Goal: Navigation & Orientation: Understand site structure

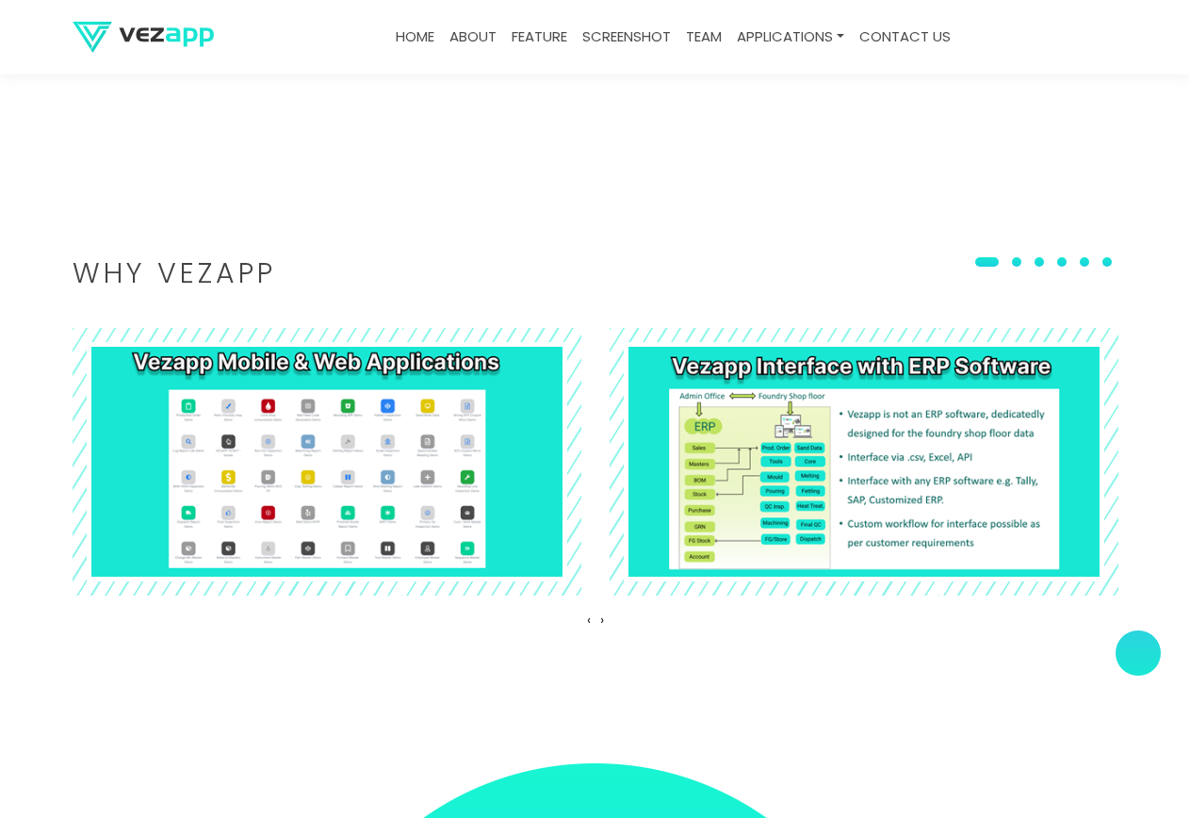
scroll to position [2450, 0]
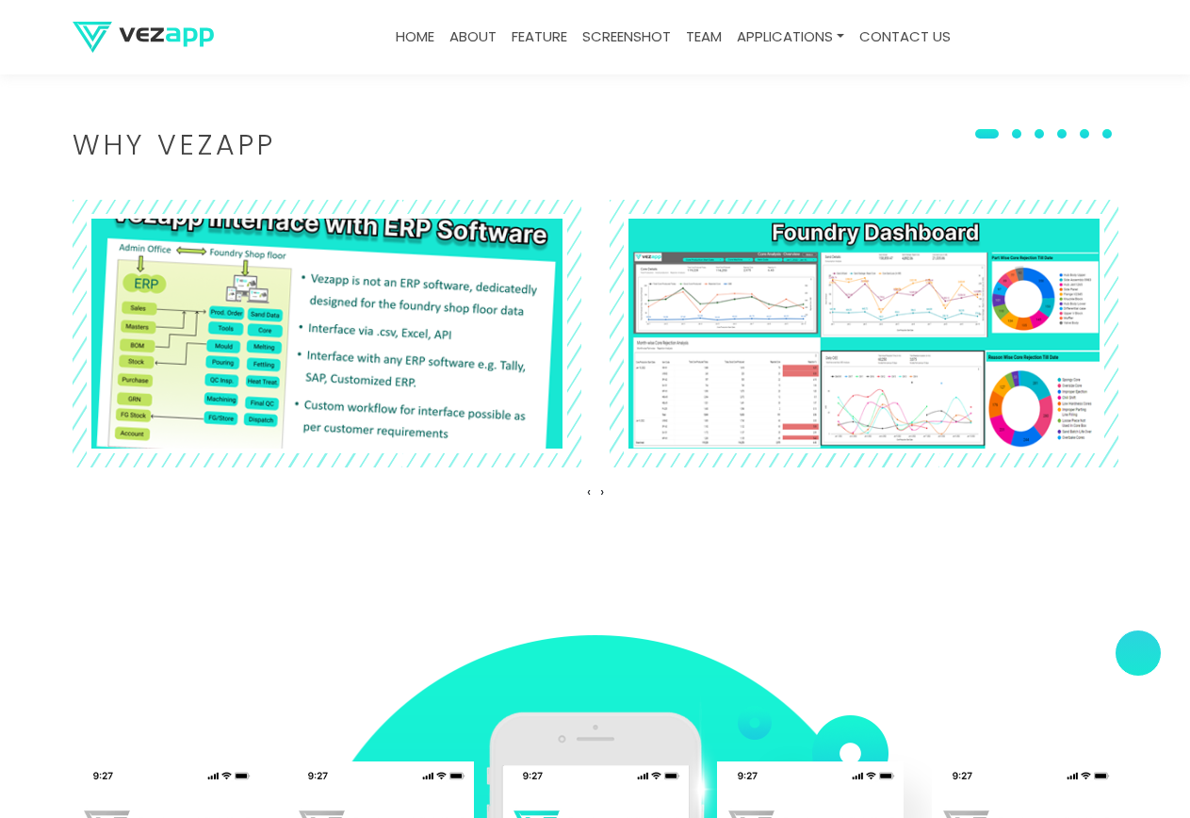
click at [286, 311] on img at bounding box center [326, 333] width 555 height 293
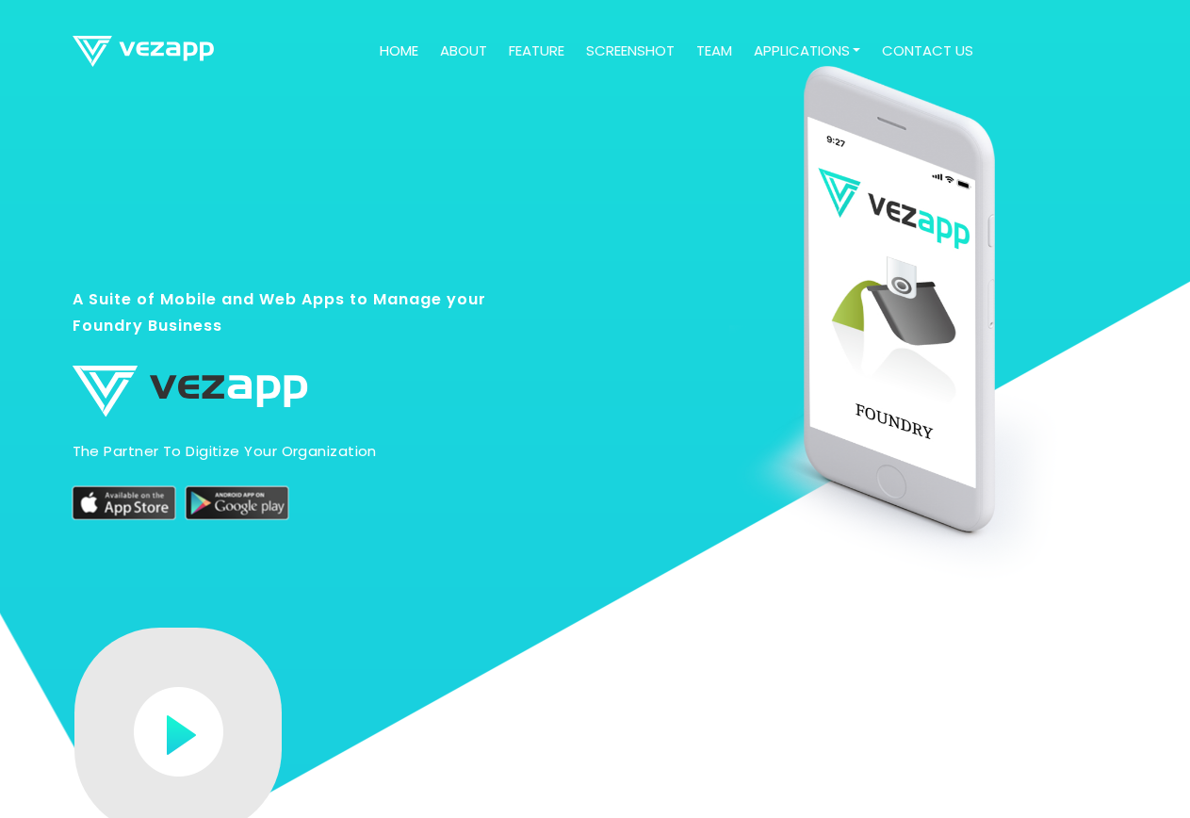
drag, startPoint x: 408, startPoint y: 317, endPoint x: 582, endPoint y: 289, distance: 176.6
click at [582, 289] on div at bounding box center [819, 515] width 627 height 842
click at [394, 51] on link "Home" at bounding box center [399, 51] width 54 height 37
click at [407, 46] on link "Home" at bounding box center [399, 51] width 54 height 37
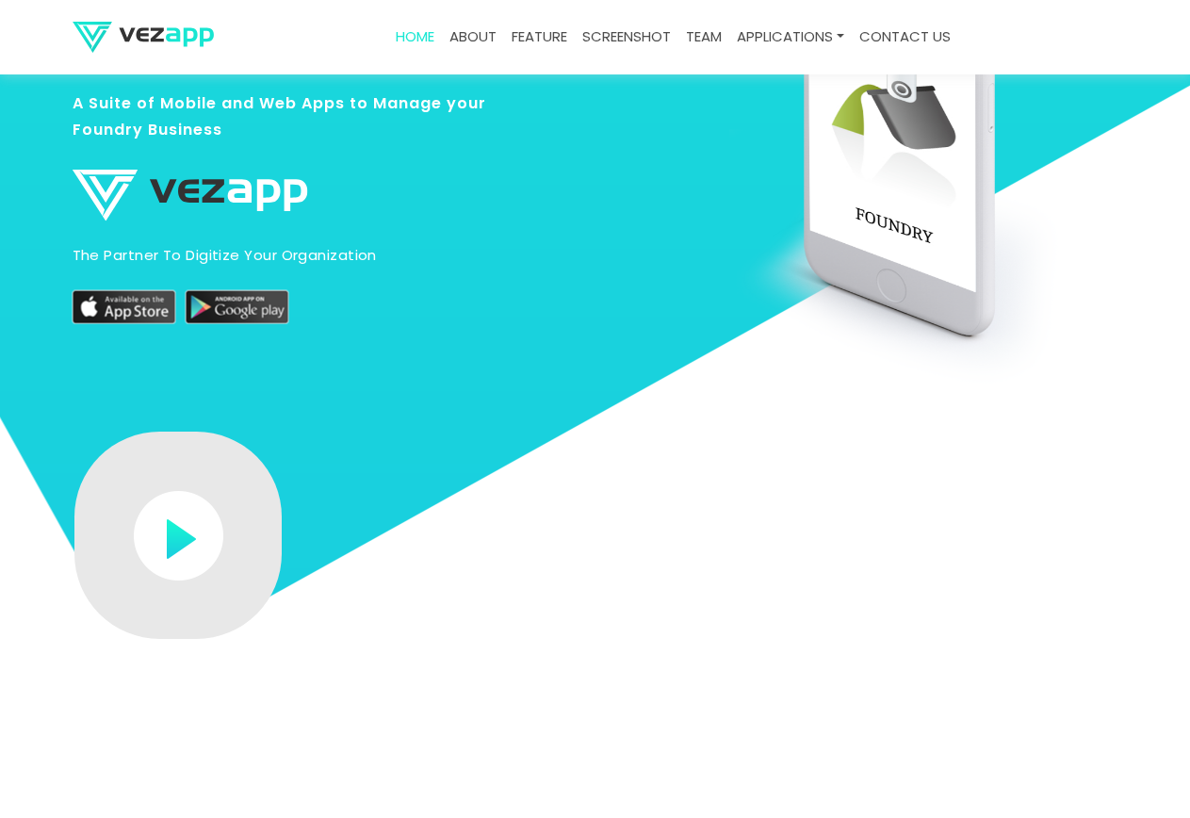
scroll to position [283, 0]
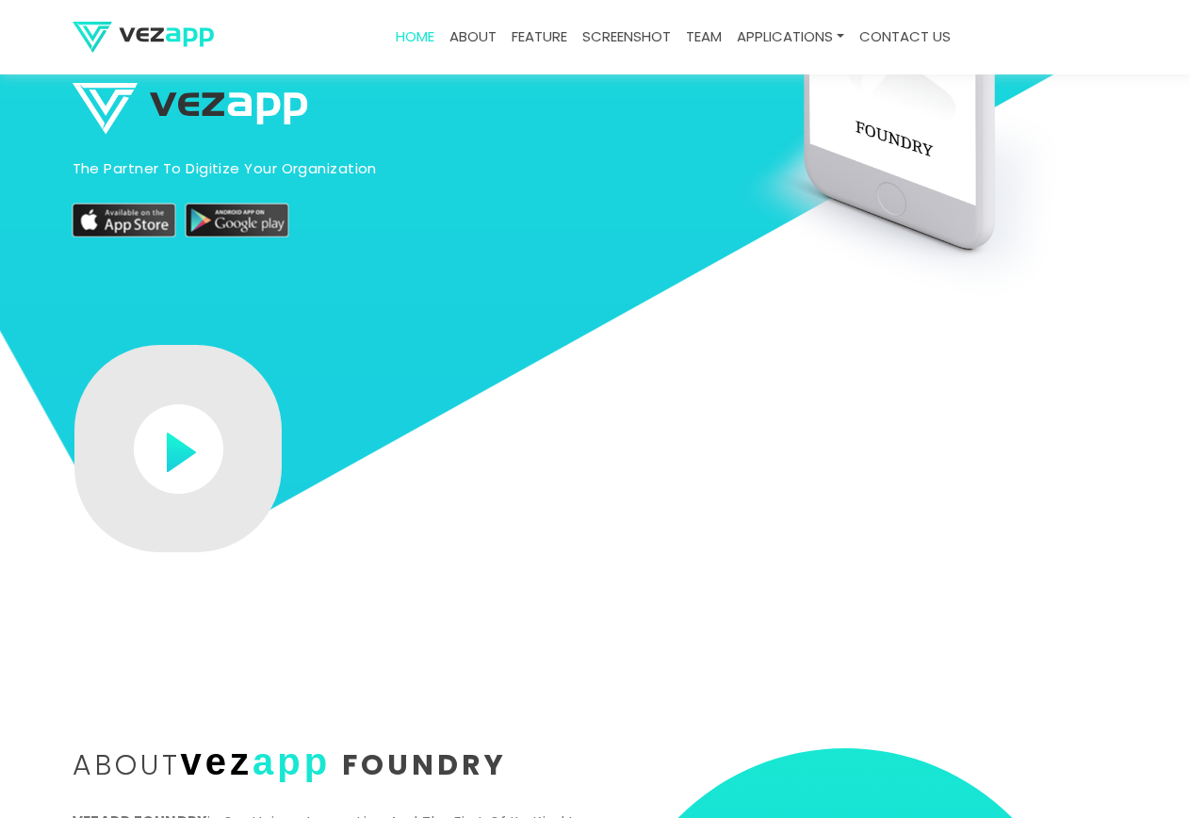
click at [189, 448] on img at bounding box center [179, 449] width 90 height 90
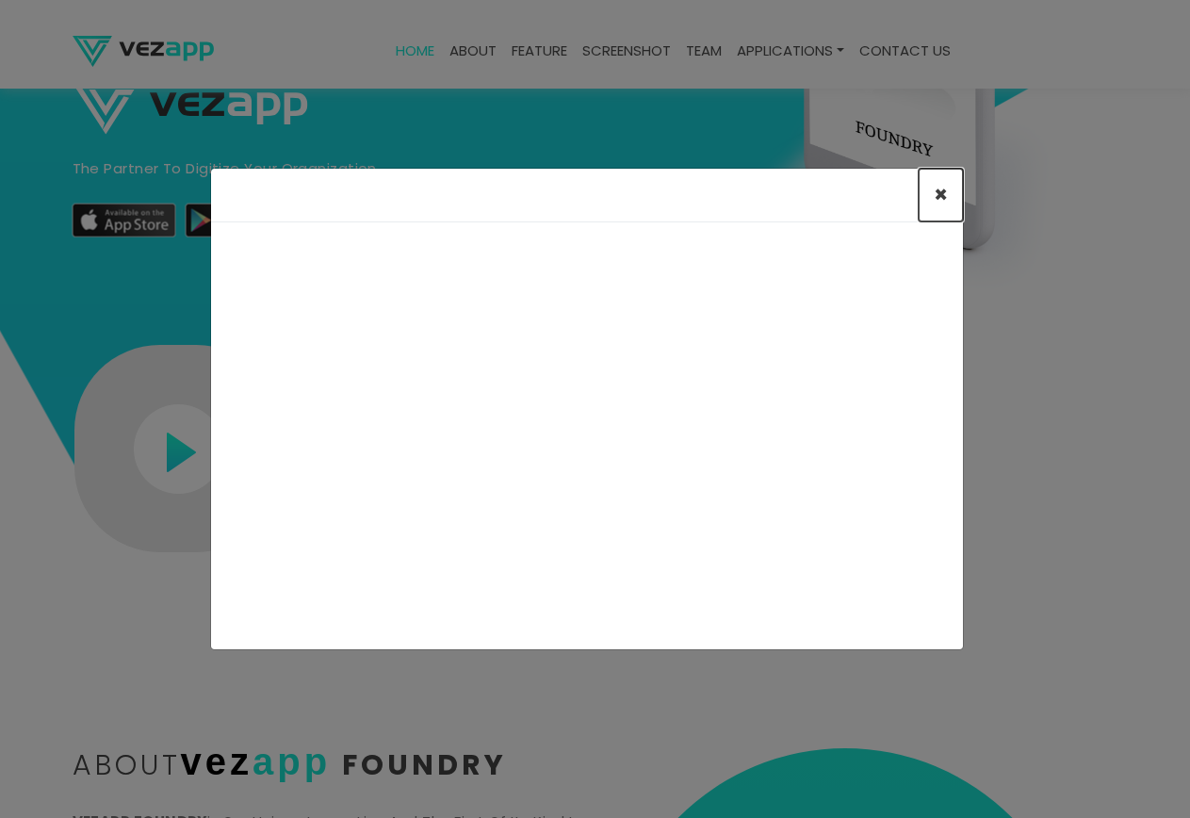
click at [937, 192] on span "×" at bounding box center [941, 194] width 14 height 31
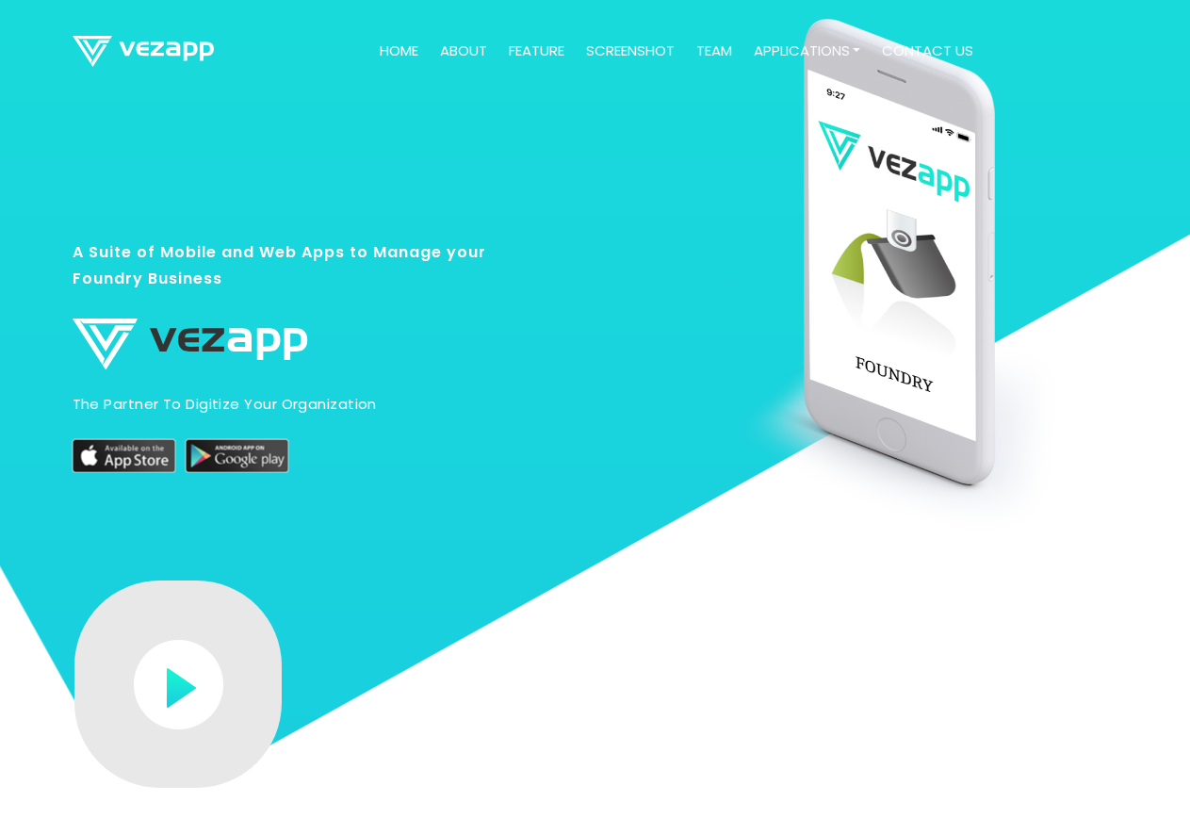
scroll to position [0, 0]
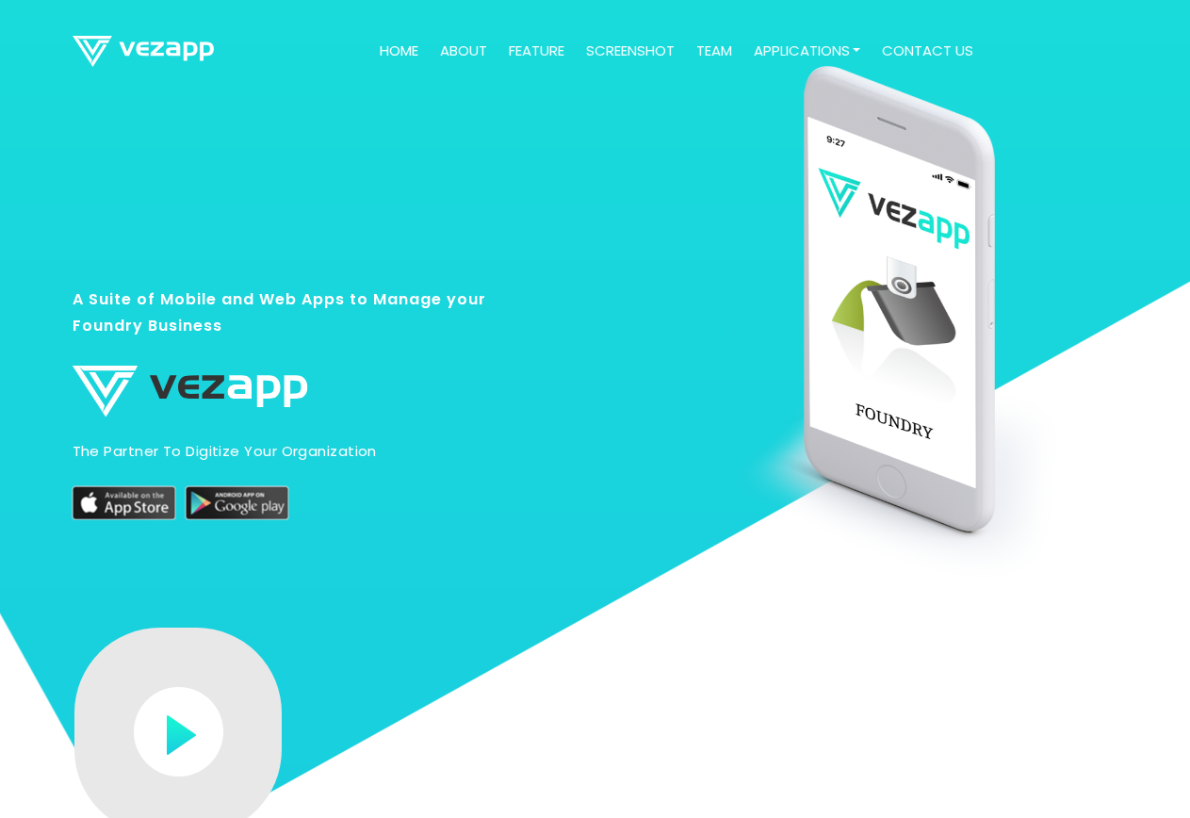
click at [464, 47] on link "about" at bounding box center [463, 51] width 62 height 37
